Goal: Task Accomplishment & Management: Manage account settings

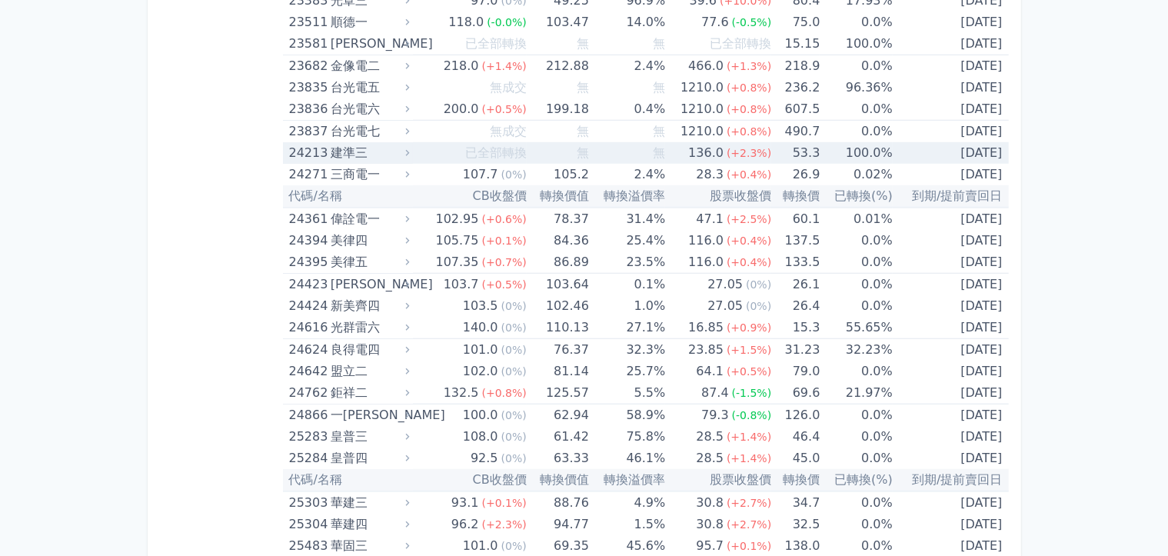
scroll to position [1615, 0]
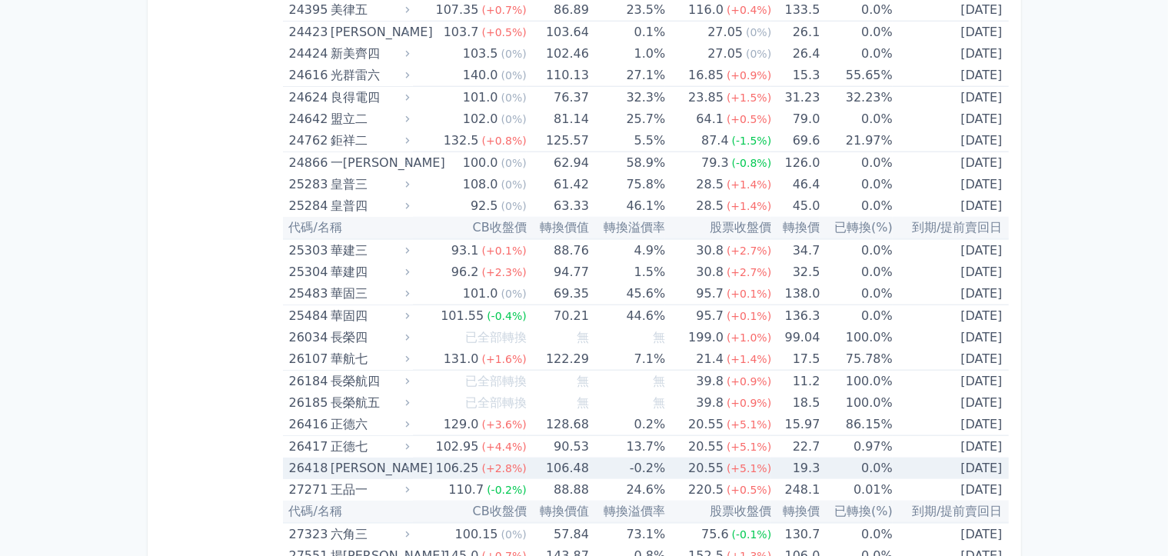
click at [357, 475] on div "[PERSON_NAME]" at bounding box center [369, 469] width 76 height 22
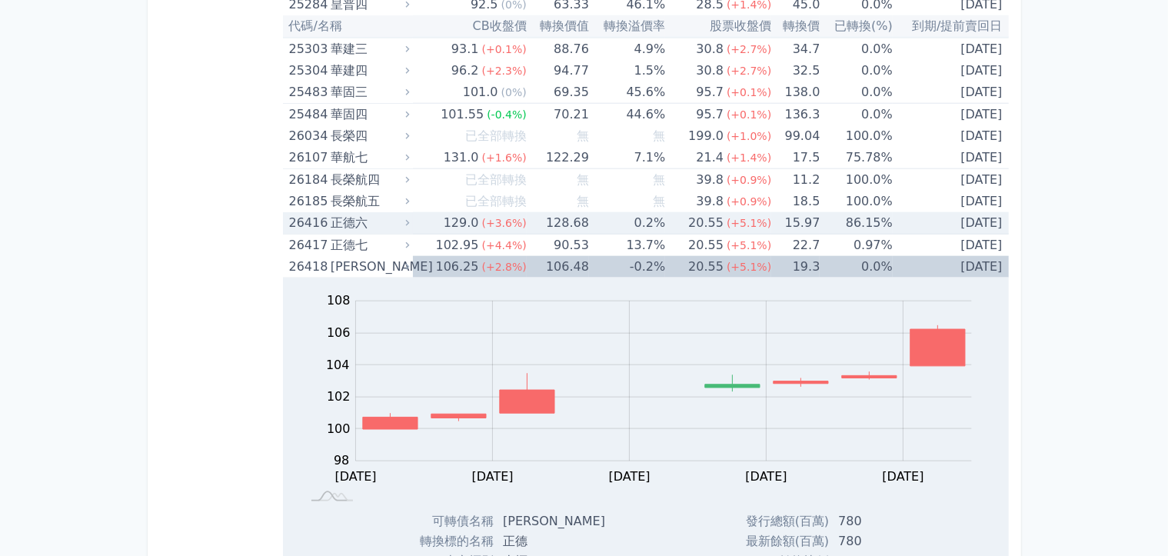
scroll to position [1923, 0]
